Goal: Information Seeking & Learning: Learn about a topic

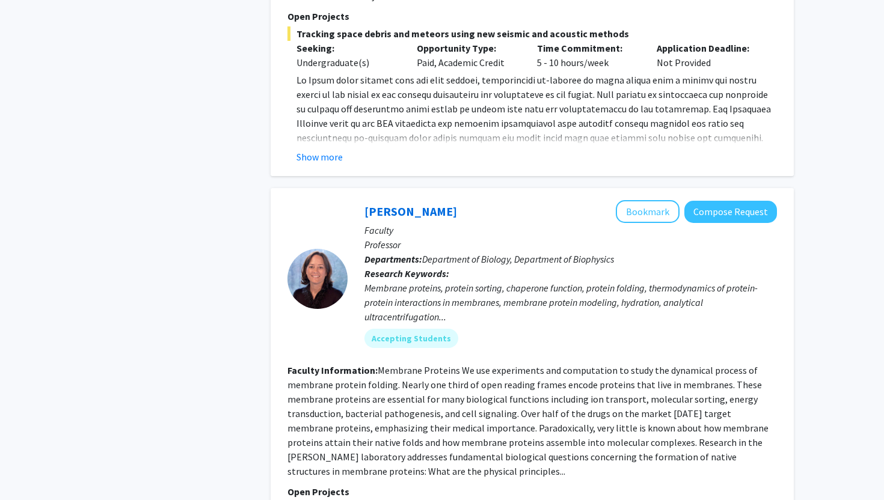
scroll to position [1852, 0]
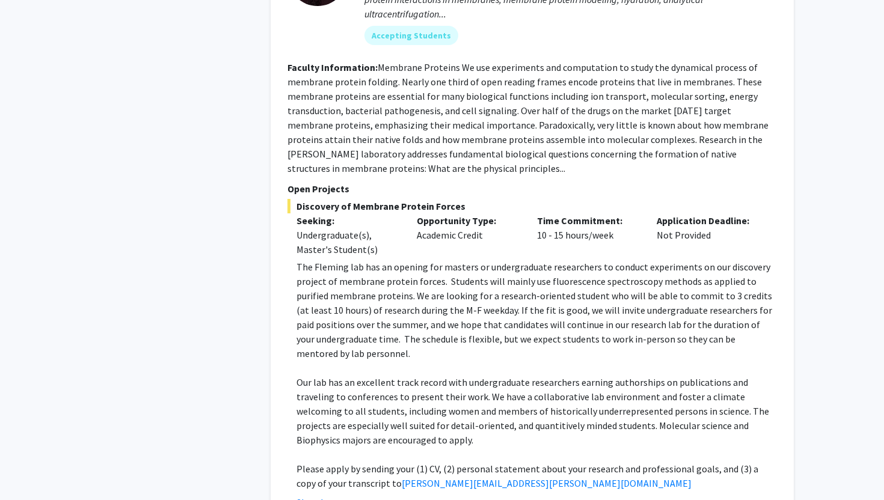
scroll to position [1888, 0]
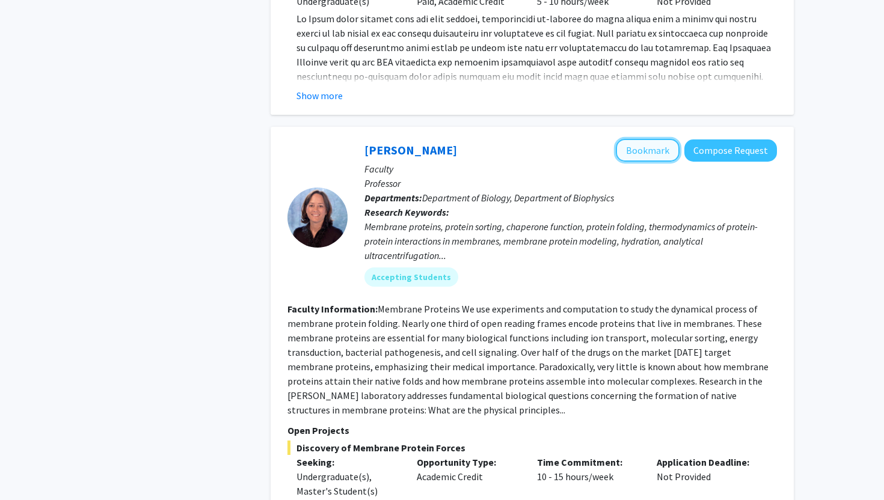
click at [629, 139] on button "Bookmark" at bounding box center [648, 150] width 64 height 23
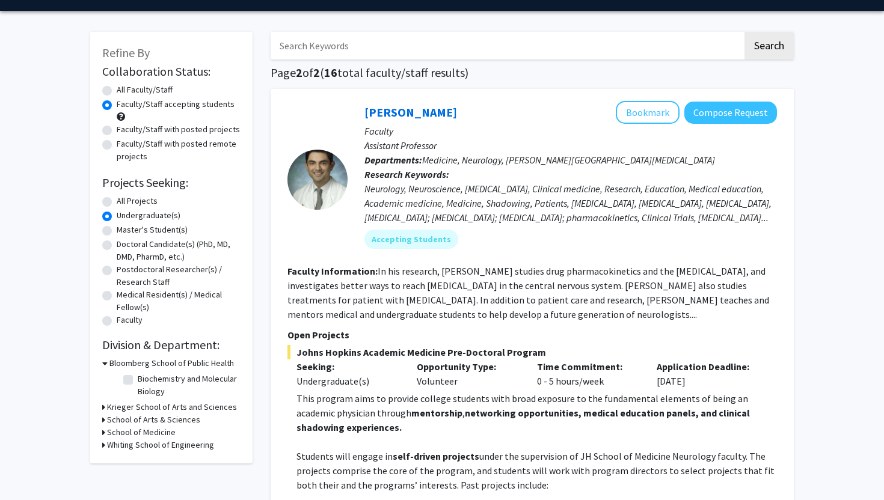
scroll to position [31, 0]
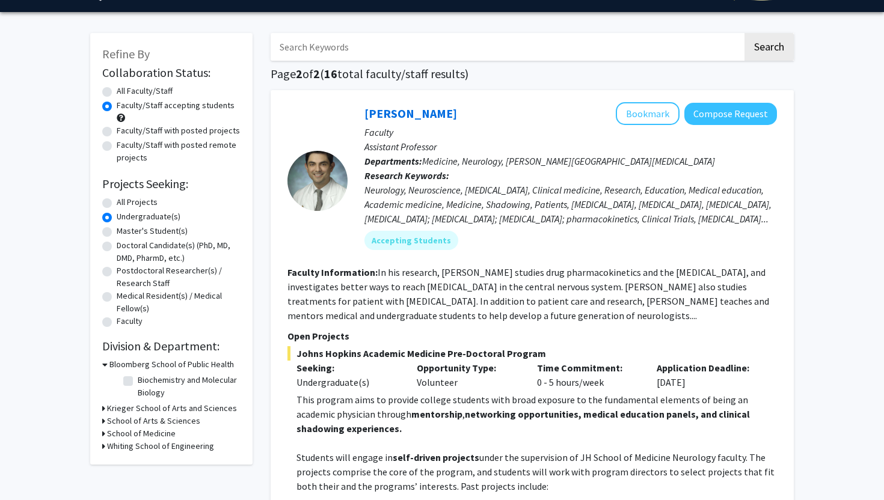
click at [104, 433] on icon at bounding box center [103, 433] width 3 height 13
click at [104, 433] on icon at bounding box center [104, 433] width 5 height 13
click at [117, 94] on label "All Faculty/Staff" at bounding box center [145, 91] width 56 height 13
click at [117, 93] on input "All Faculty/Staff" at bounding box center [121, 89] width 8 height 8
radio input "true"
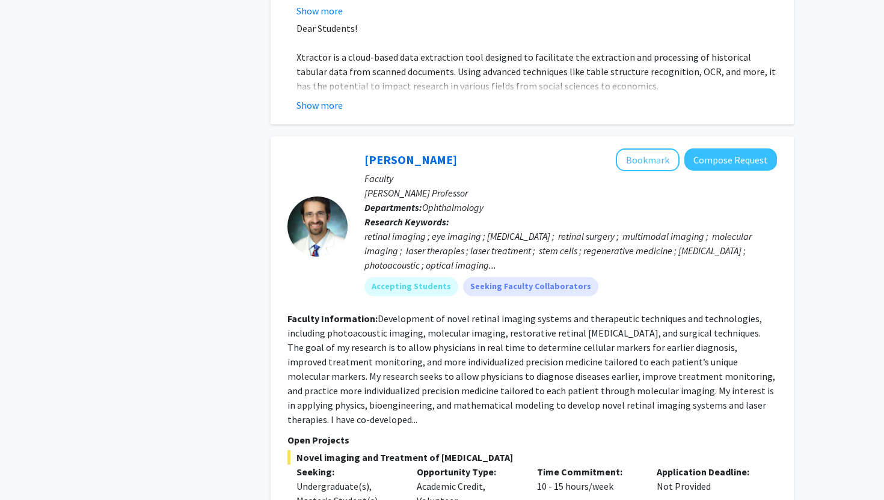
scroll to position [5254, 0]
